Goal: Task Accomplishment & Management: Use online tool/utility

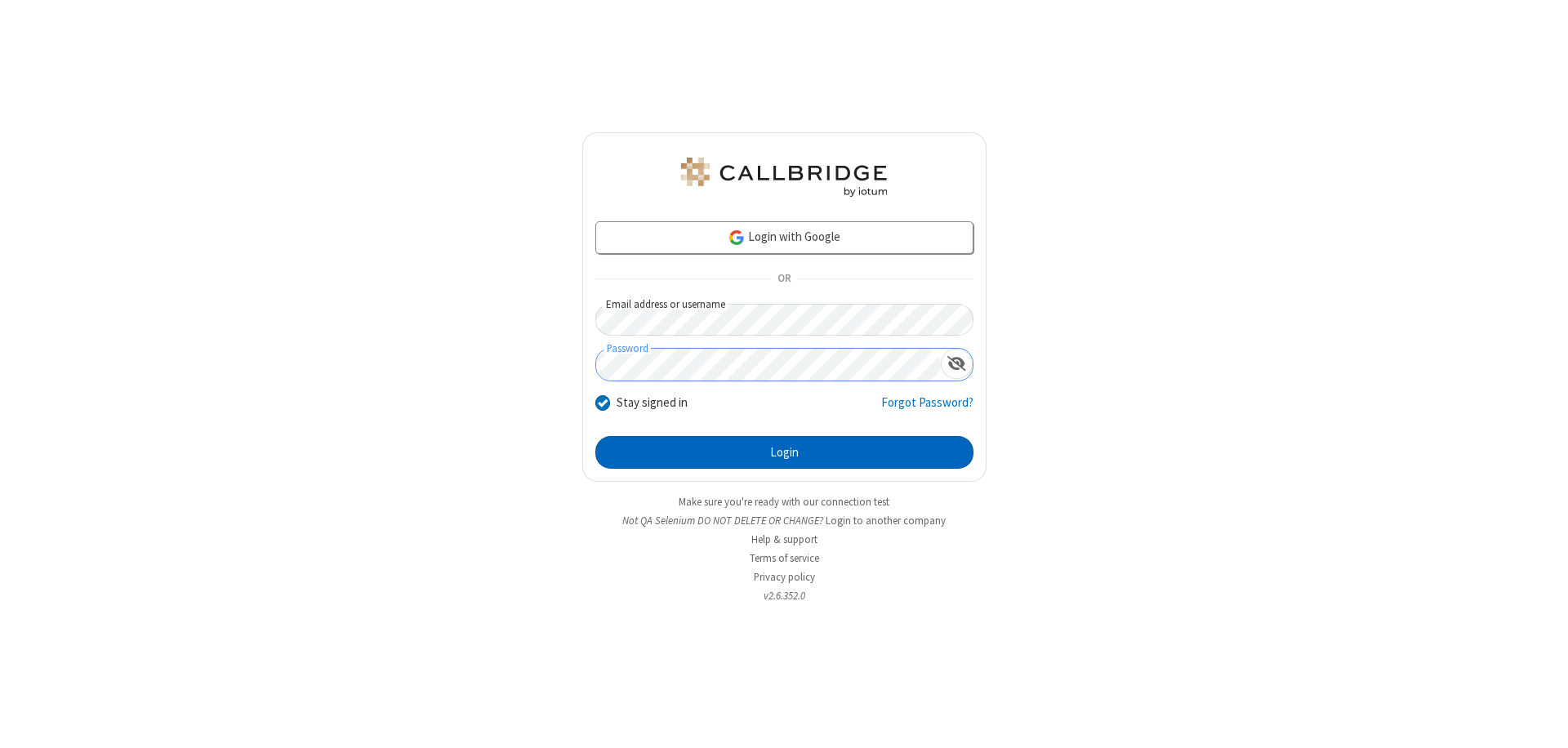
click at [784, 452] on button "Login" at bounding box center [785, 453] width 379 height 33
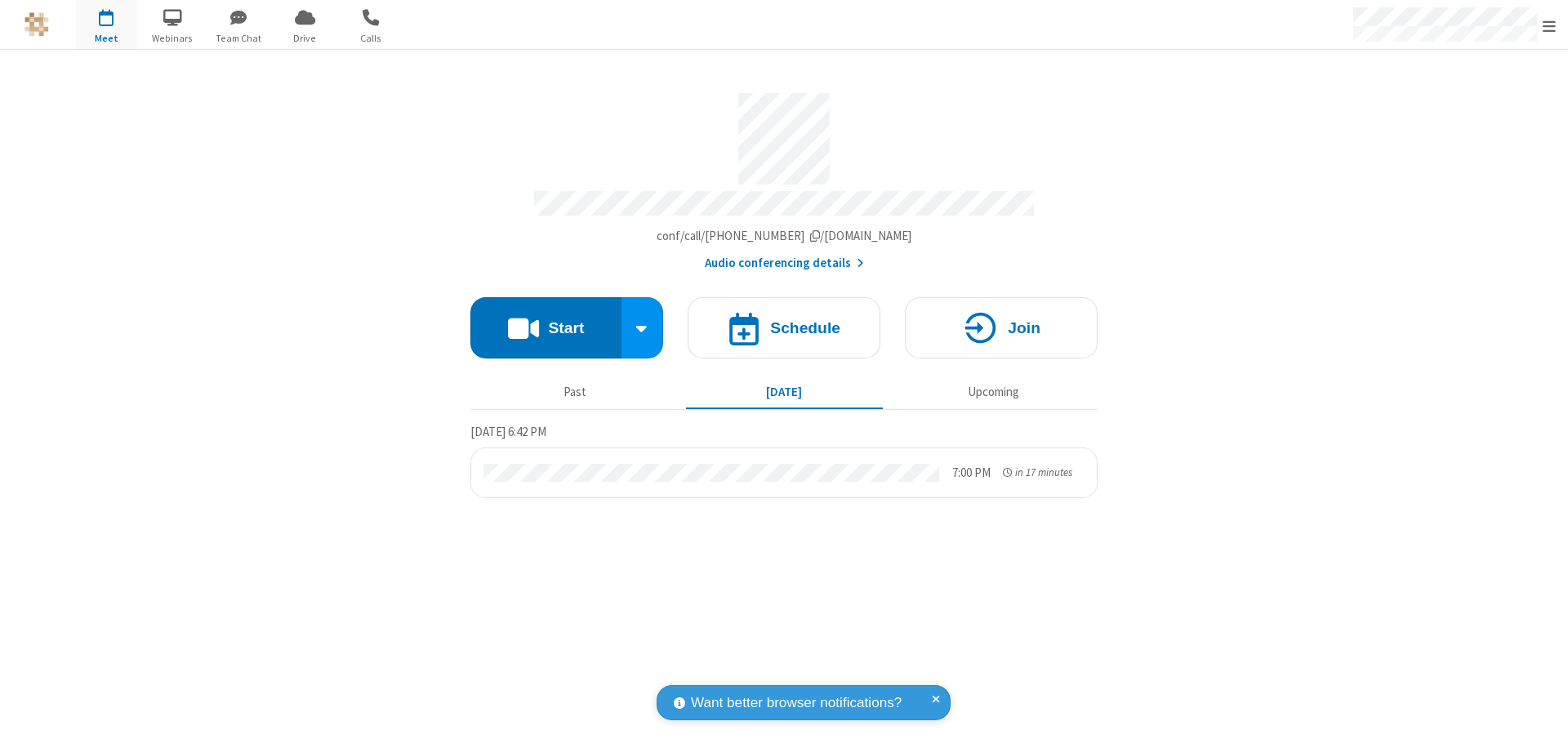
click at [1550, 26] on span "Open menu" at bounding box center [1550, 27] width 13 height 17
click at [305, 38] on span "Drive" at bounding box center [305, 39] width 62 height 15
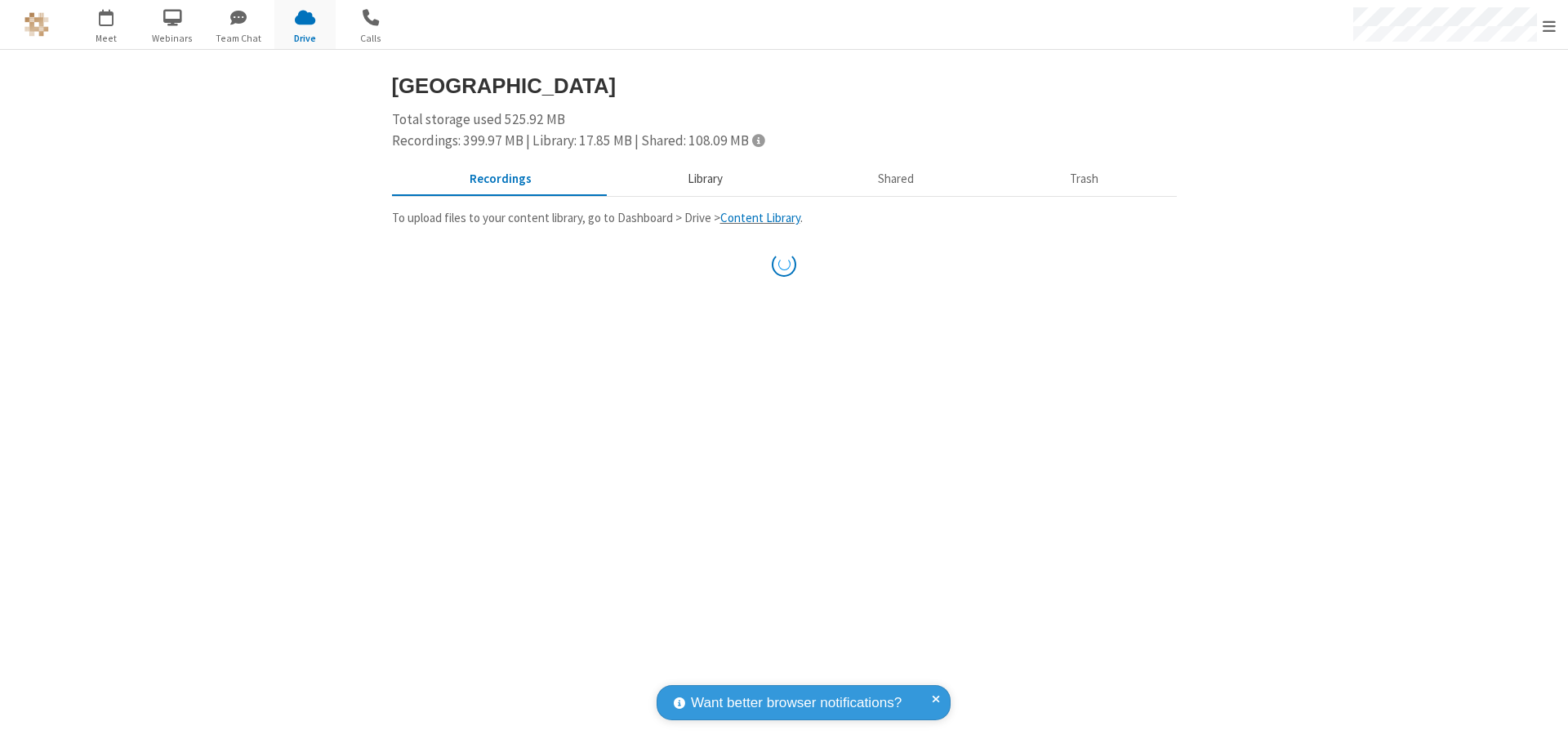
click at [702, 179] on button "Library" at bounding box center [705, 180] width 191 height 31
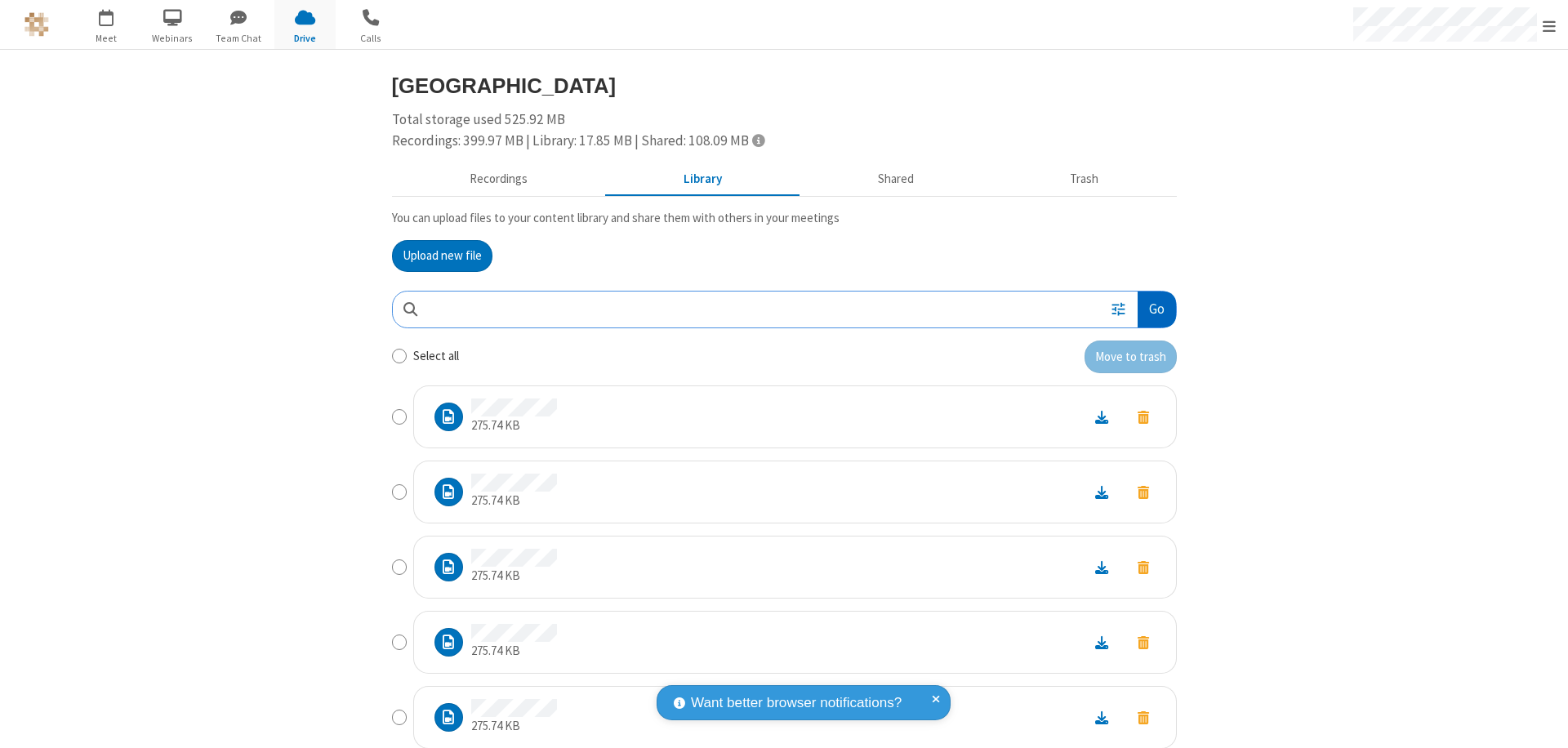
click at [1150, 309] on button "Go" at bounding box center [1156, 310] width 38 height 37
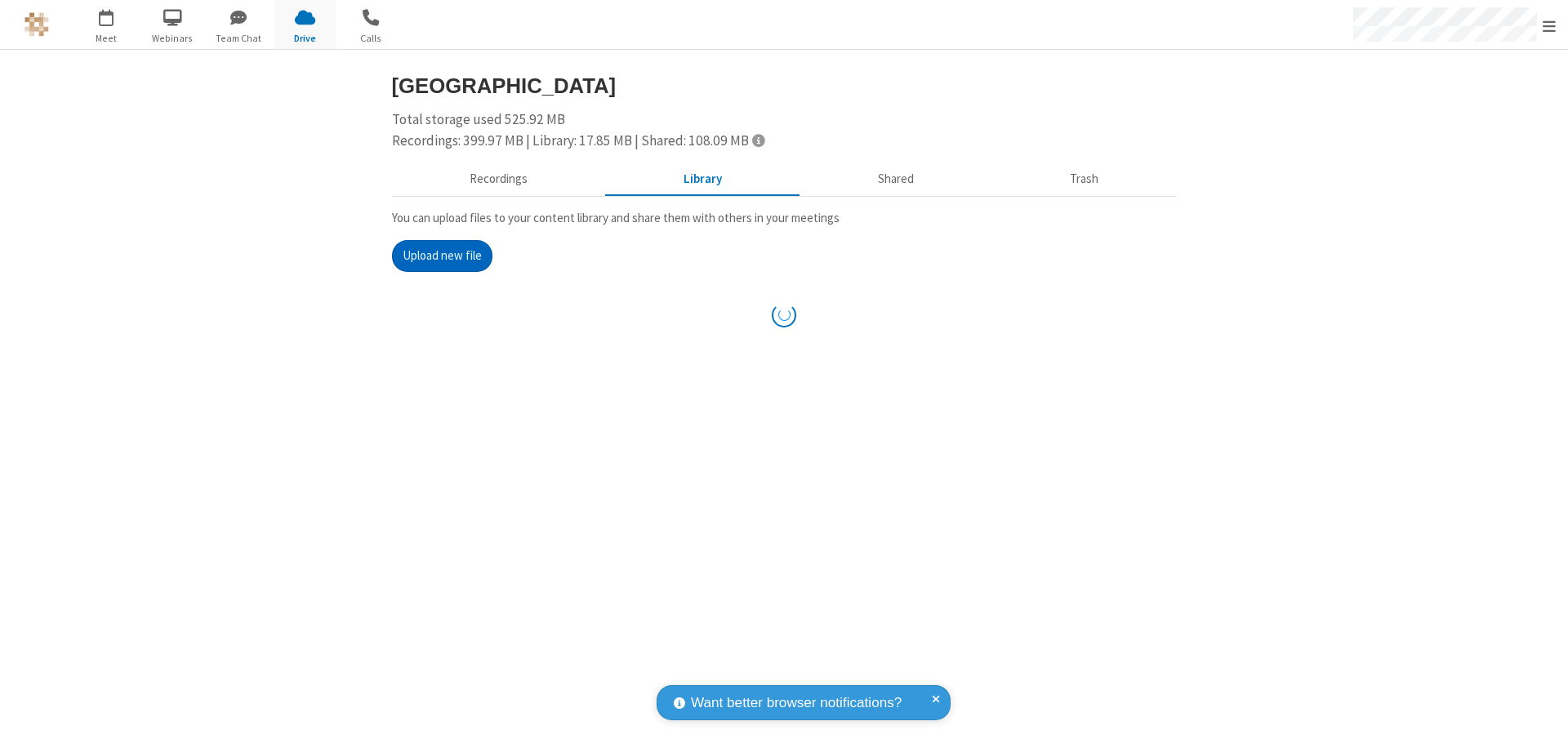
click at [442, 255] on button "Upload new file" at bounding box center [442, 256] width 100 height 33
